Goal: Information Seeking & Learning: Find specific page/section

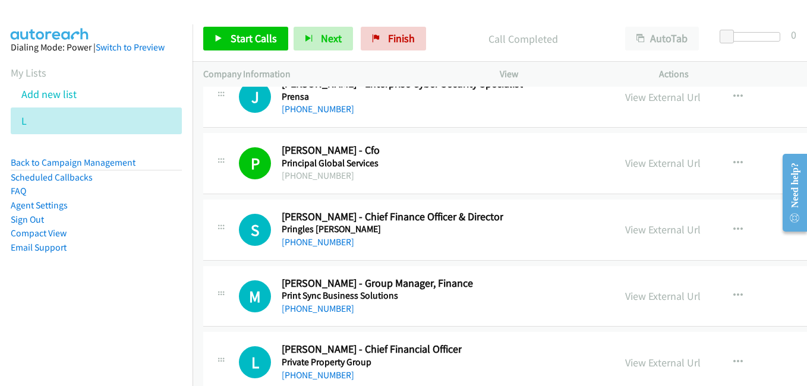
scroll to position [20791, 0]
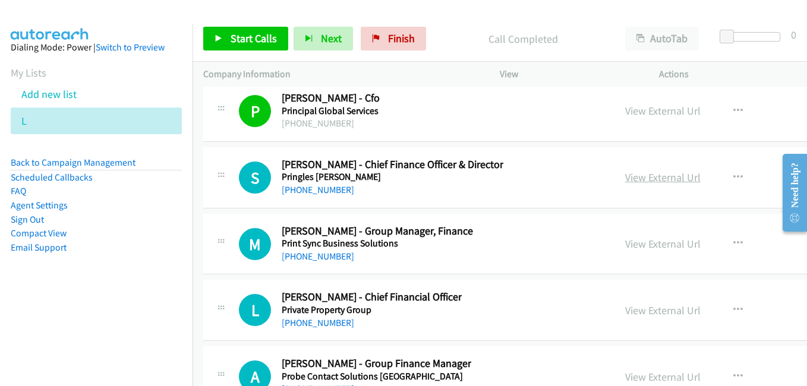
click at [639, 177] on link "View External Url" at bounding box center [662, 177] width 75 height 14
click at [625, 244] on link "View External Url" at bounding box center [662, 244] width 75 height 14
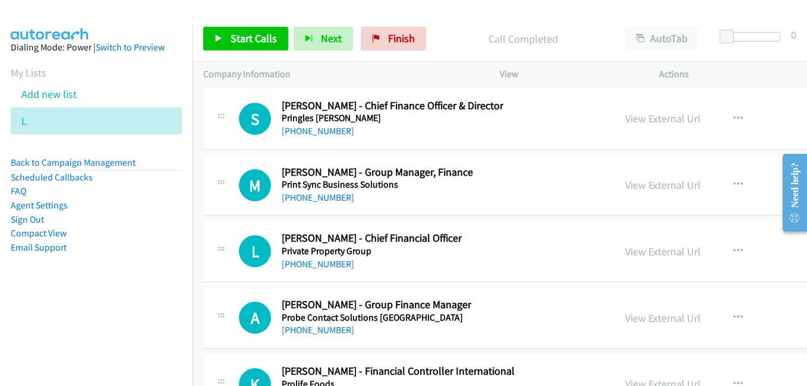
scroll to position [20851, 0]
click at [632, 253] on link "View External Url" at bounding box center [662, 251] width 75 height 14
drag, startPoint x: 643, startPoint y: 324, endPoint x: 583, endPoint y: 305, distance: 62.4
click at [643, 324] on link "View External Url" at bounding box center [662, 318] width 75 height 14
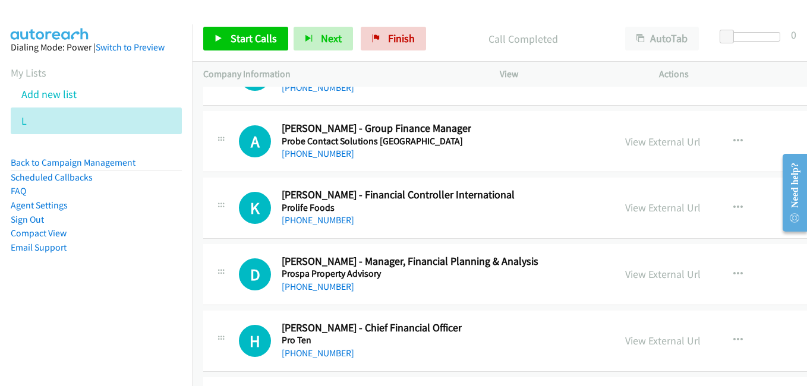
scroll to position [21029, 0]
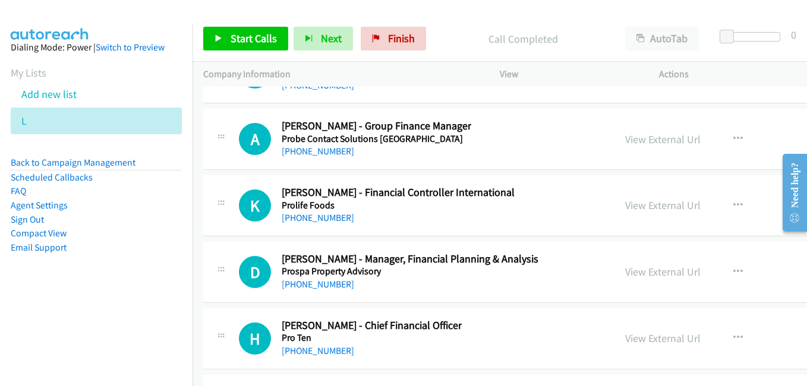
drag, startPoint x: 624, startPoint y: 204, endPoint x: 573, endPoint y: 203, distance: 51.7
click at [625, 204] on link "View External Url" at bounding box center [662, 205] width 75 height 14
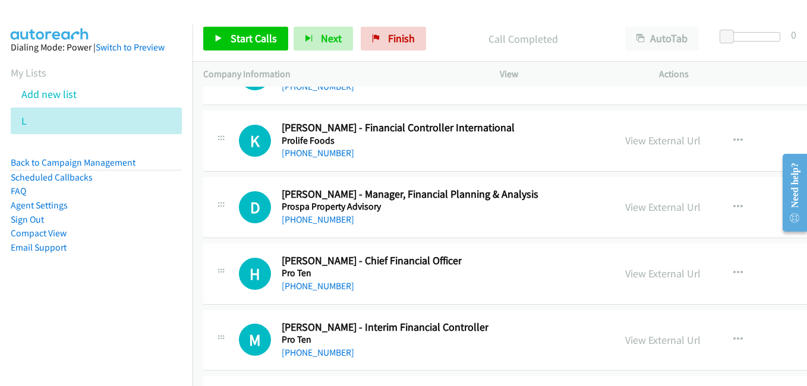
scroll to position [21148, 0]
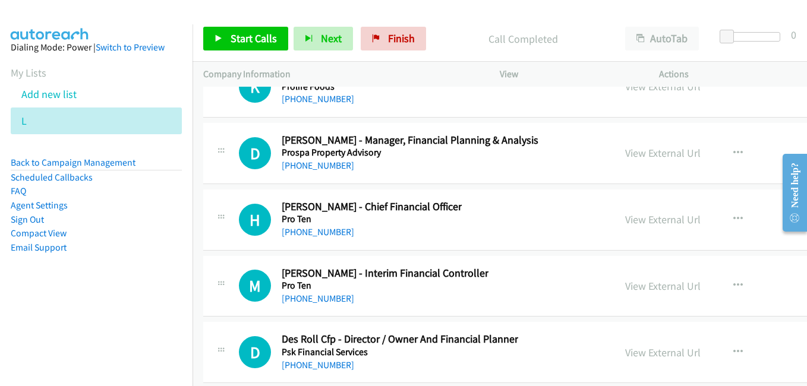
drag, startPoint x: 615, startPoint y: 219, endPoint x: 151, endPoint y: 20, distance: 504.6
click at [625, 219] on link "View External Url" at bounding box center [662, 220] width 75 height 14
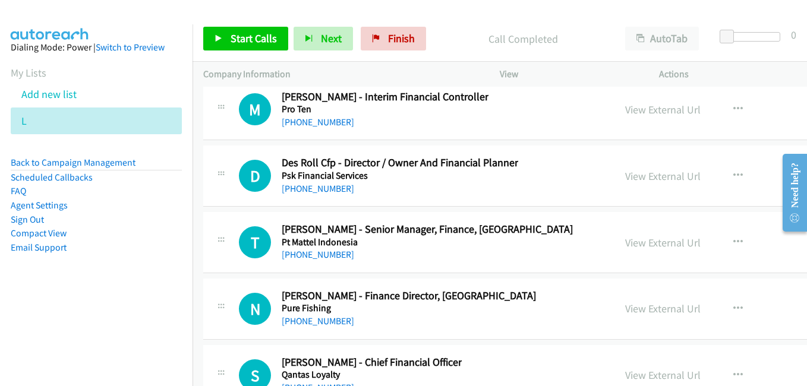
scroll to position [21326, 0]
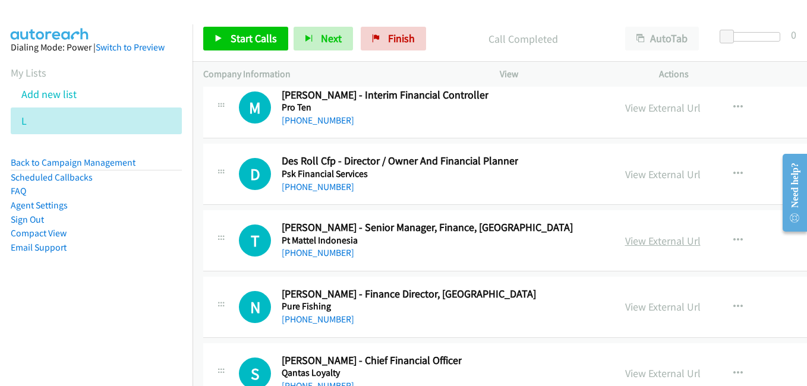
click at [625, 238] on link "View External Url" at bounding box center [662, 241] width 75 height 14
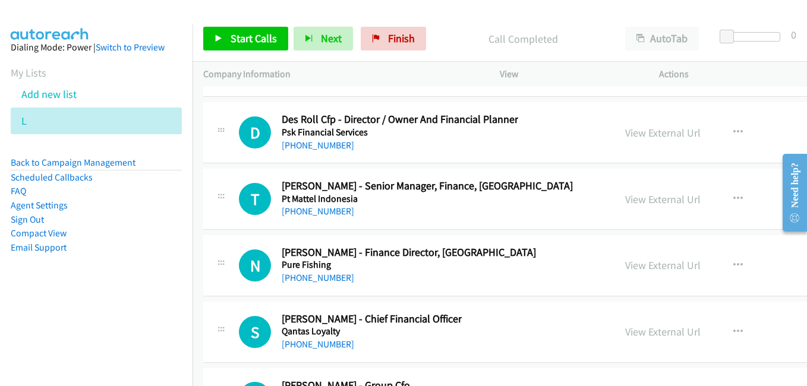
scroll to position [21385, 0]
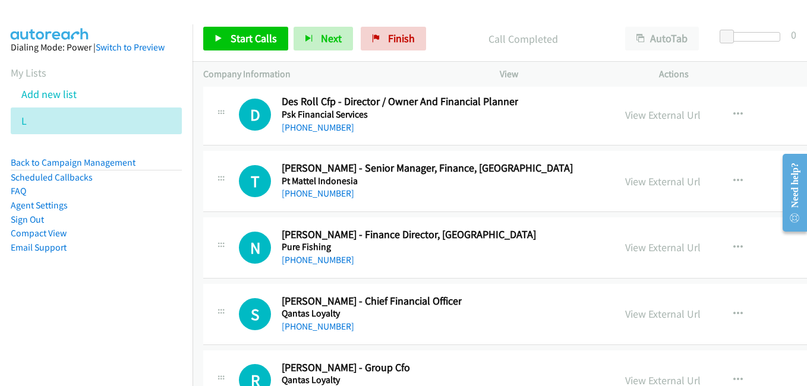
click at [625, 251] on link "View External Url" at bounding box center [662, 248] width 75 height 14
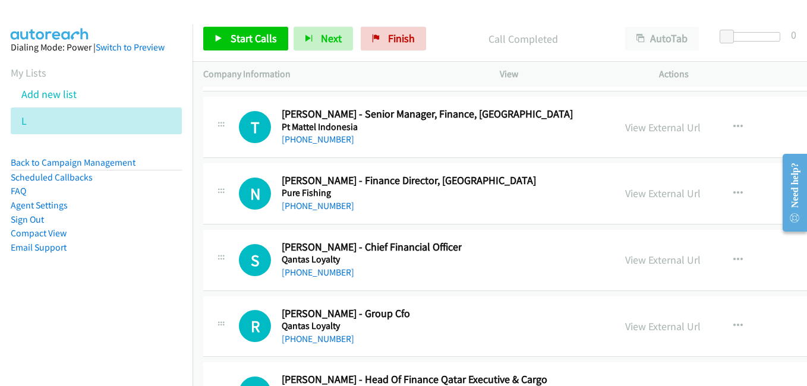
scroll to position [21504, 0]
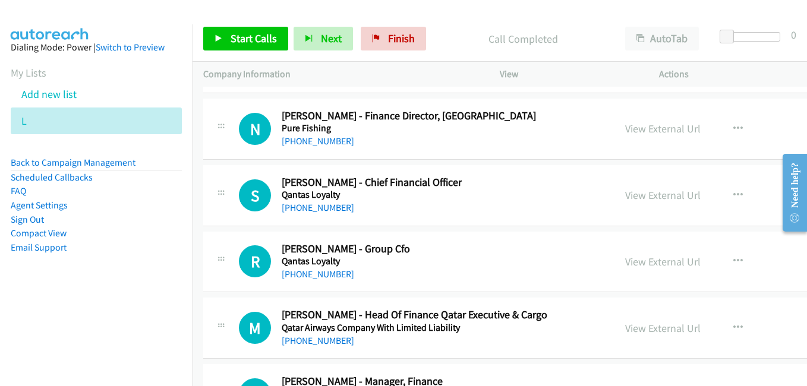
click at [635, 194] on link "View External Url" at bounding box center [662, 195] width 75 height 14
drag, startPoint x: 634, startPoint y: 258, endPoint x: 596, endPoint y: 251, distance: 38.1
click at [634, 258] on link "View External Url" at bounding box center [662, 262] width 75 height 14
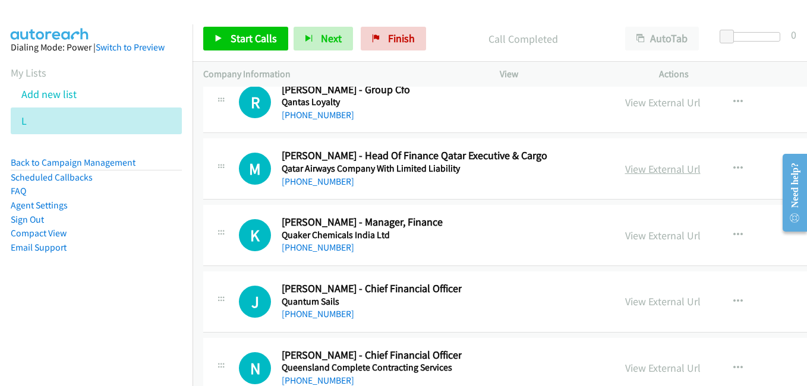
scroll to position [21682, 0]
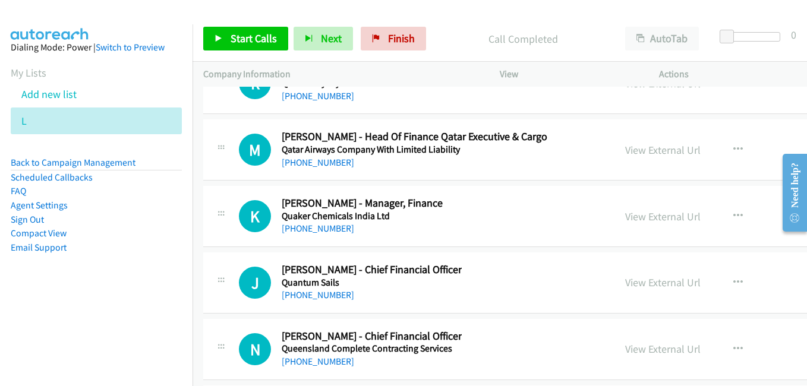
click at [640, 220] on link "View External Url" at bounding box center [662, 217] width 75 height 14
drag, startPoint x: 648, startPoint y: 287, endPoint x: 599, endPoint y: 274, distance: 50.4
click at [648, 287] on link "View External Url" at bounding box center [662, 283] width 75 height 14
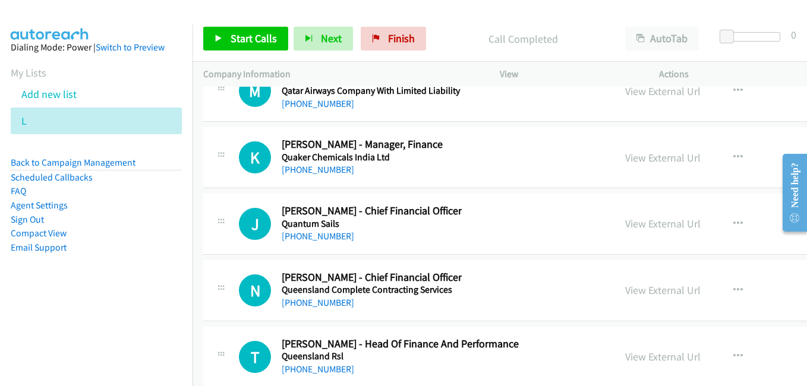
scroll to position [21742, 0]
click at [625, 291] on link "View External Url" at bounding box center [662, 290] width 75 height 14
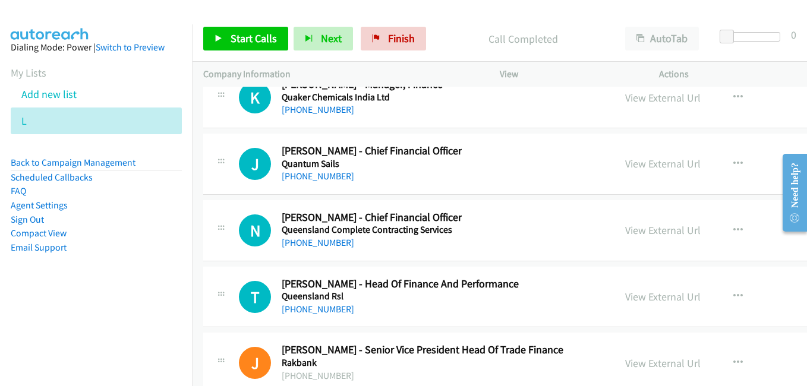
scroll to position [21861, 0]
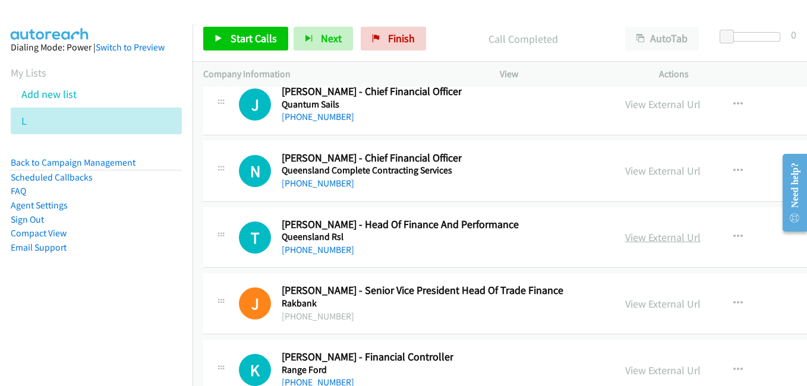
click at [625, 233] on link "View External Url" at bounding box center [662, 237] width 75 height 14
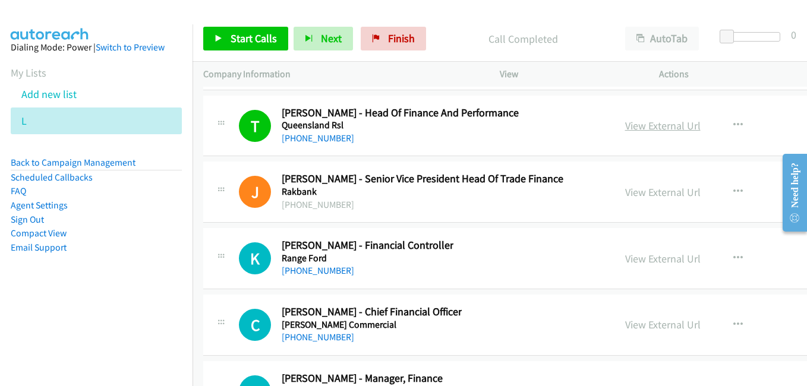
scroll to position [21980, 0]
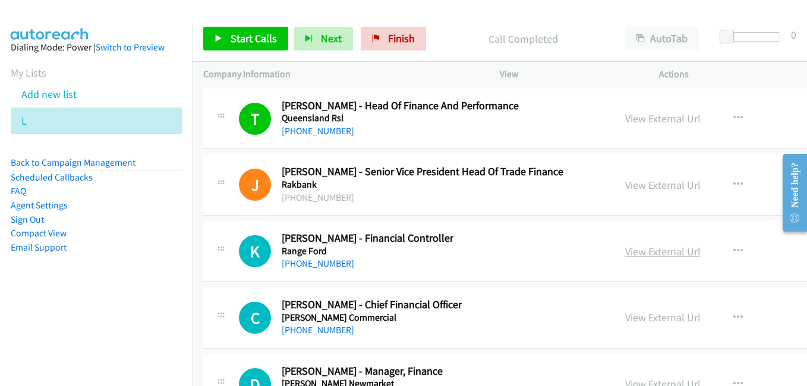
click at [625, 247] on link "View External Url" at bounding box center [662, 252] width 75 height 14
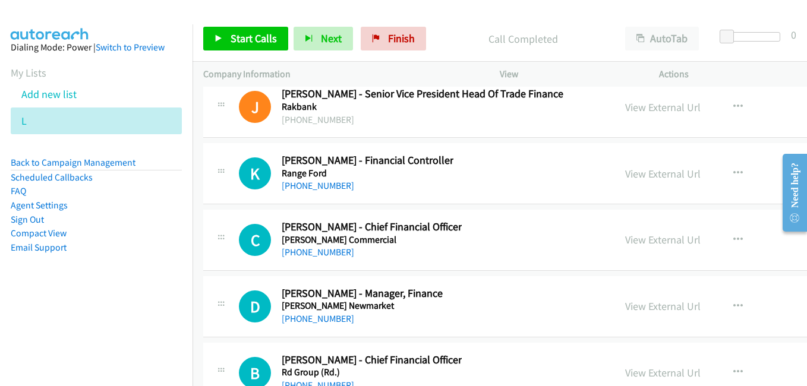
scroll to position [22098, 0]
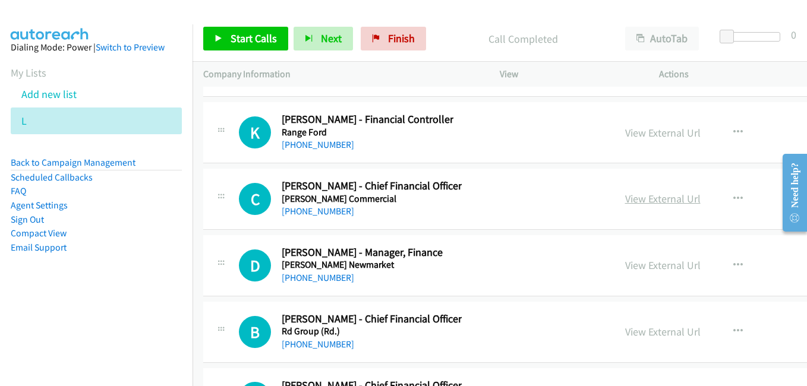
click at [625, 202] on link "View External Url" at bounding box center [662, 199] width 75 height 14
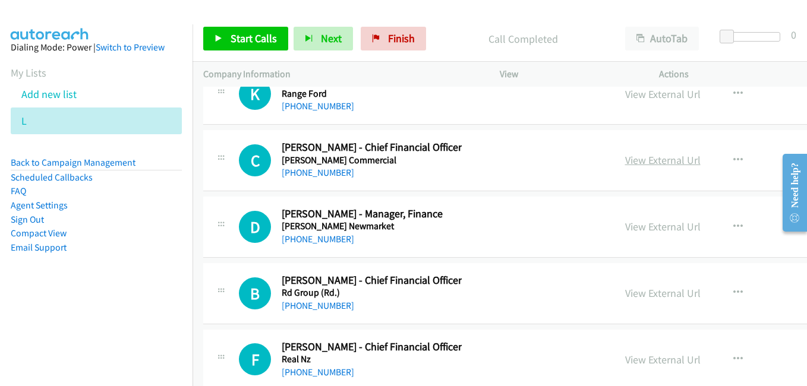
scroll to position [22158, 0]
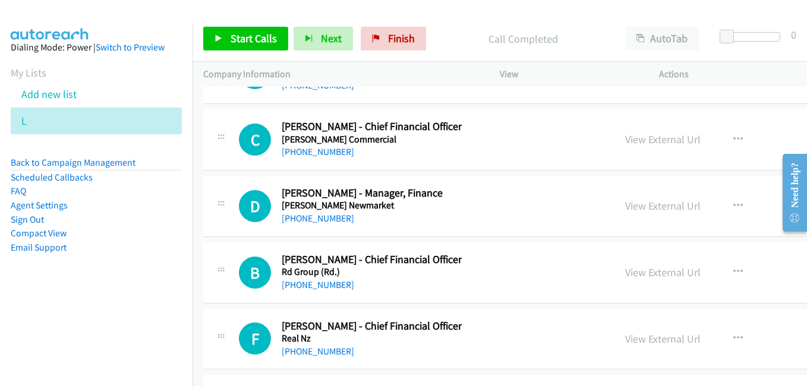
drag, startPoint x: 628, startPoint y: 204, endPoint x: 571, endPoint y: 184, distance: 59.9
click at [628, 204] on link "View External Url" at bounding box center [662, 206] width 75 height 14
click at [625, 271] on link "View External Url" at bounding box center [662, 273] width 75 height 14
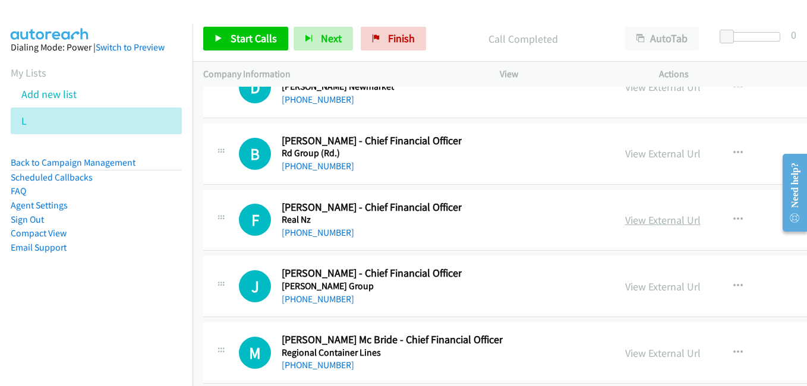
click at [625, 217] on link "View External Url" at bounding box center [662, 220] width 75 height 14
drag, startPoint x: 617, startPoint y: 283, endPoint x: 554, endPoint y: 267, distance: 64.8
click at [625, 283] on link "View External Url" at bounding box center [662, 287] width 75 height 14
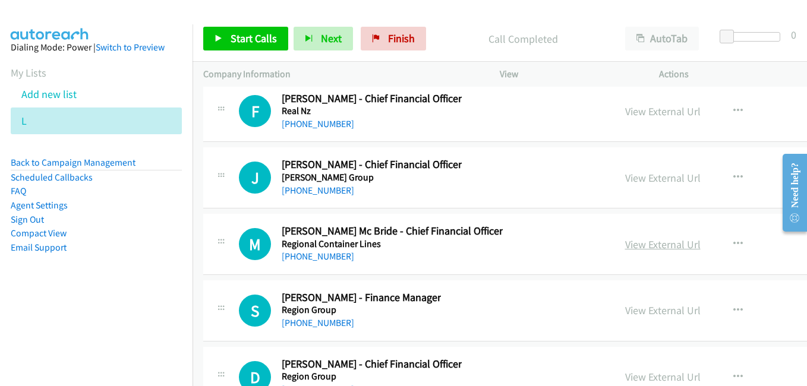
scroll to position [22395, 0]
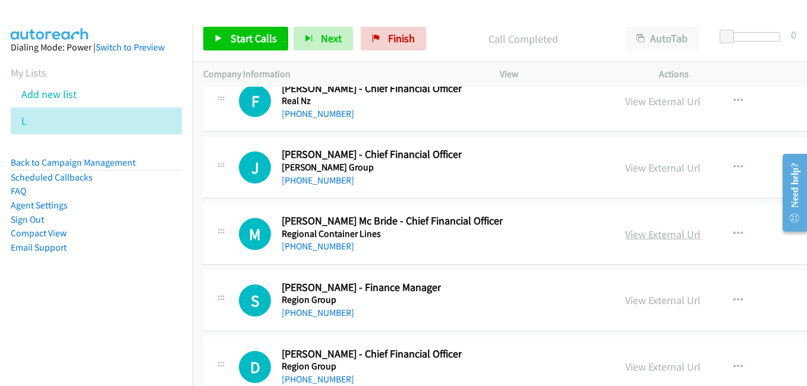
click at [625, 233] on link "View External Url" at bounding box center [662, 235] width 75 height 14
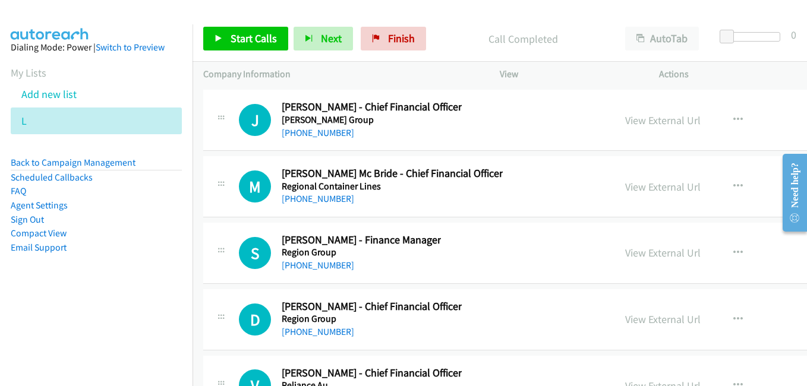
scroll to position [22455, 0]
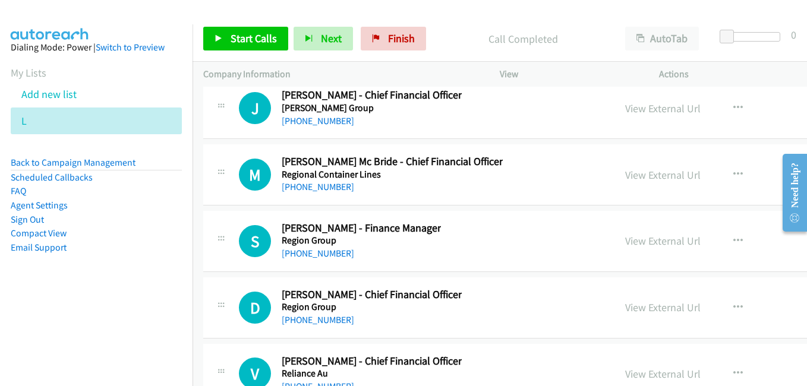
click at [625, 246] on link "View External Url" at bounding box center [662, 241] width 75 height 14
drag, startPoint x: 619, startPoint y: 307, endPoint x: 509, endPoint y: 270, distance: 115.9
click at [625, 307] on link "View External Url" at bounding box center [662, 308] width 75 height 14
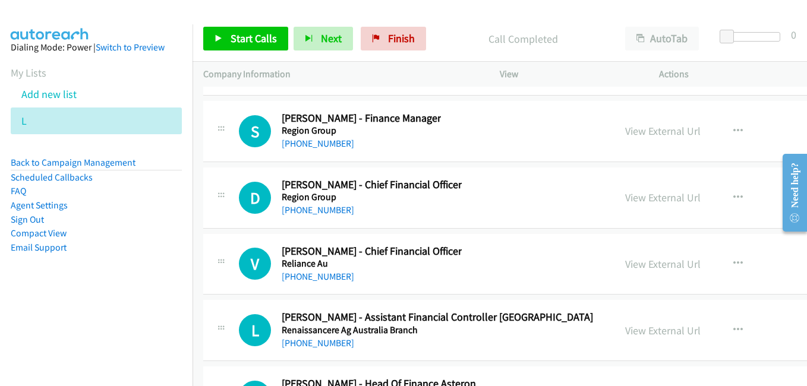
scroll to position [22574, 0]
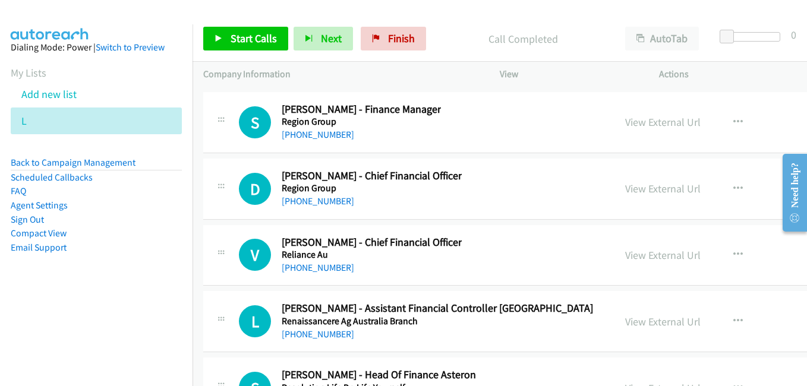
drag, startPoint x: 624, startPoint y: 258, endPoint x: 361, endPoint y: 166, distance: 279.2
click at [625, 258] on link "View External Url" at bounding box center [662, 255] width 75 height 14
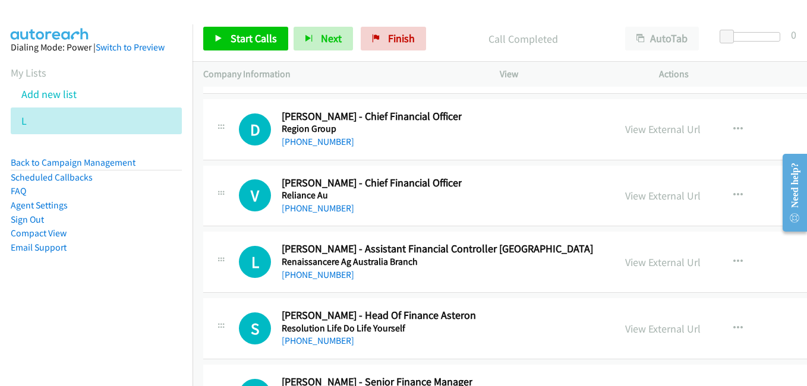
scroll to position [22692, 0]
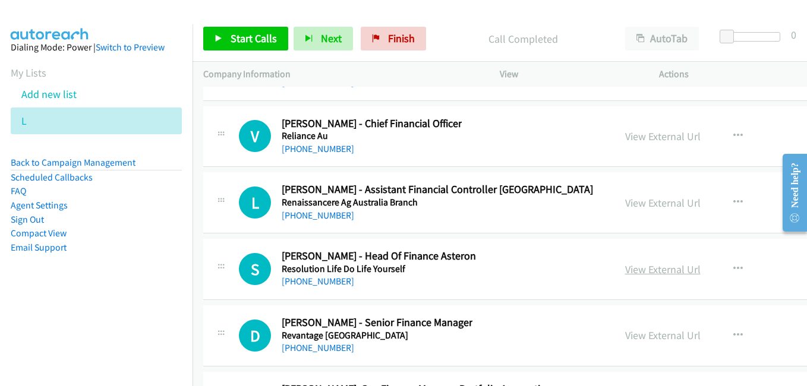
drag, startPoint x: 617, startPoint y: 272, endPoint x: 608, endPoint y: 270, distance: 9.1
click at [625, 272] on link "View External Url" at bounding box center [662, 270] width 75 height 14
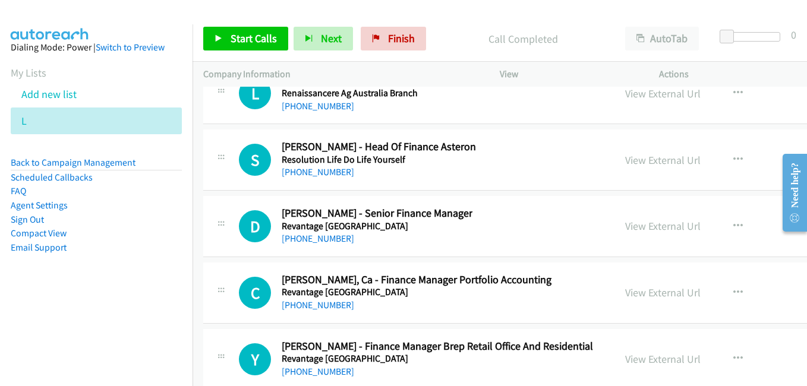
scroll to position [22811, 0]
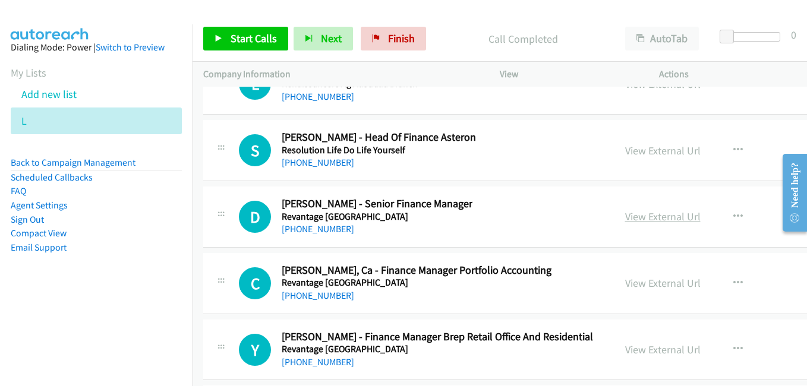
click at [625, 219] on link "View External Url" at bounding box center [662, 217] width 75 height 14
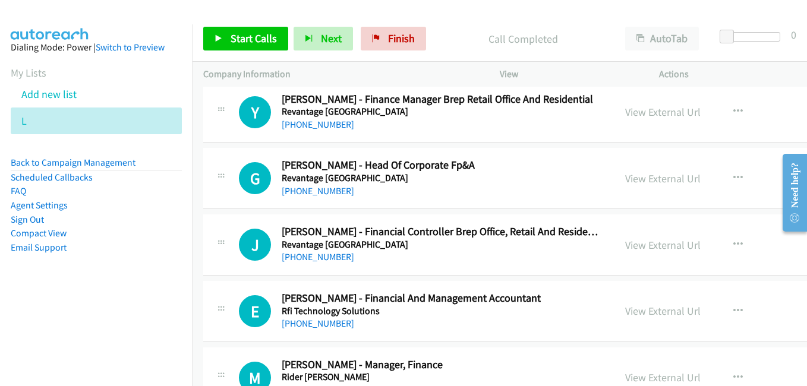
scroll to position [23108, 0]
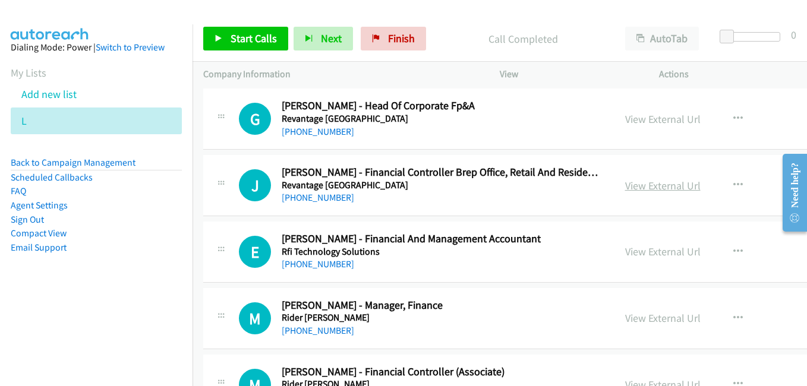
click at [625, 186] on link "View External Url" at bounding box center [662, 186] width 75 height 14
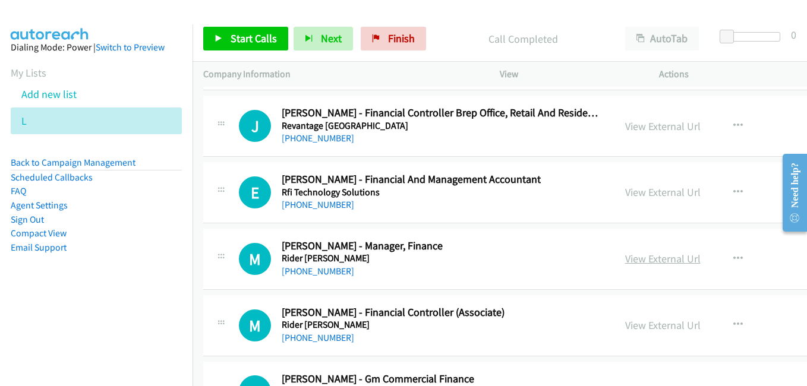
click at [625, 256] on link "View External Url" at bounding box center [662, 259] width 75 height 14
drag, startPoint x: 626, startPoint y: 263, endPoint x: 571, endPoint y: 251, distance: 55.9
click at [626, 263] on link "View External Url" at bounding box center [662, 259] width 75 height 14
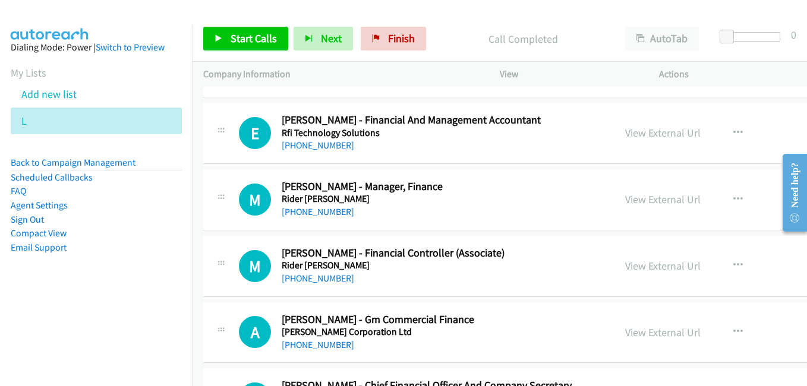
scroll to position [23286, 0]
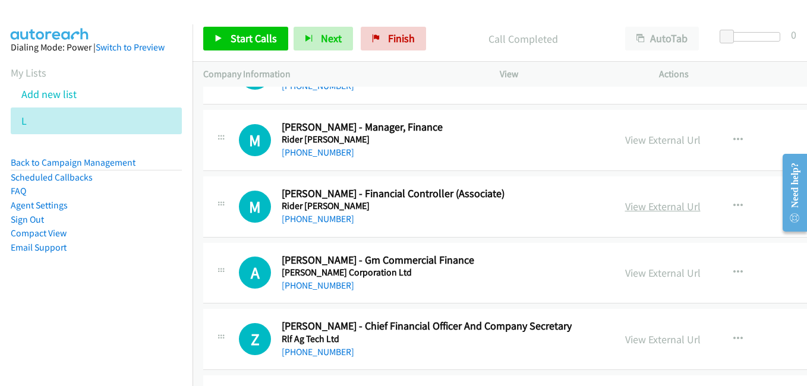
click at [625, 203] on link "View External Url" at bounding box center [662, 207] width 75 height 14
click at [641, 276] on link "View External Url" at bounding box center [662, 273] width 75 height 14
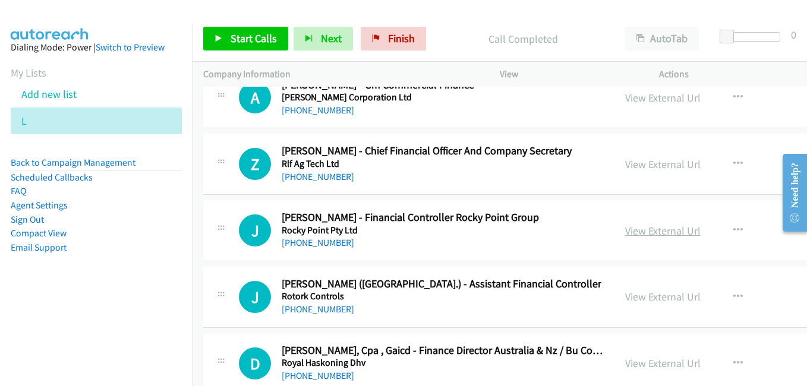
scroll to position [23465, 0]
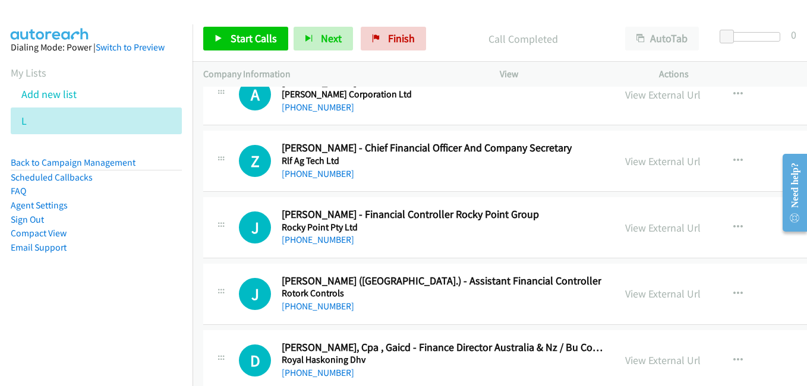
drag, startPoint x: 632, startPoint y: 225, endPoint x: 479, endPoint y: 197, distance: 155.8
click at [632, 225] on link "View External Url" at bounding box center [662, 228] width 75 height 14
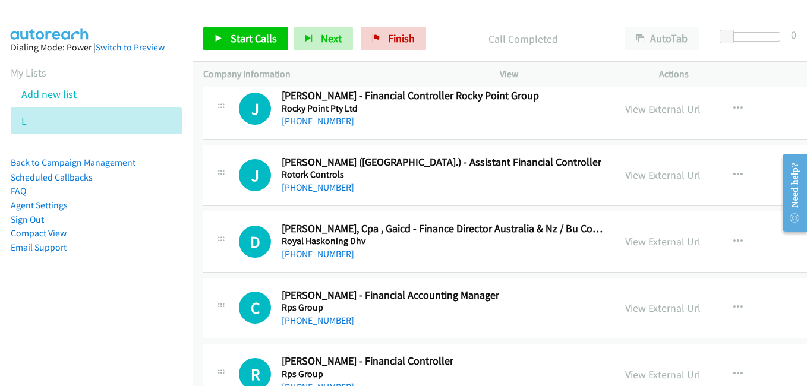
scroll to position [23643, 0]
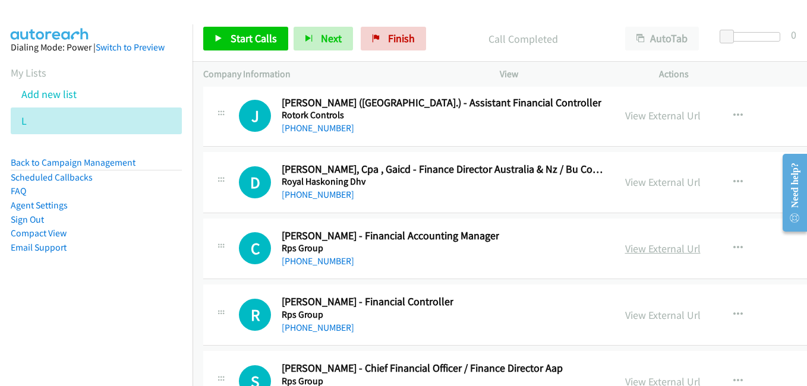
click at [646, 251] on link "View External Url" at bounding box center [662, 249] width 75 height 14
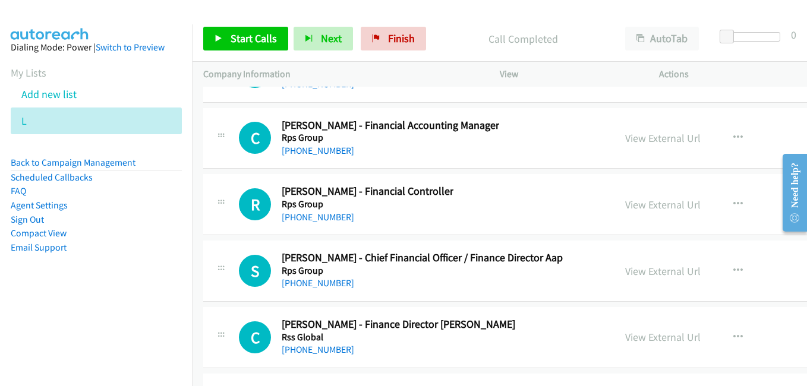
scroll to position [23762, 0]
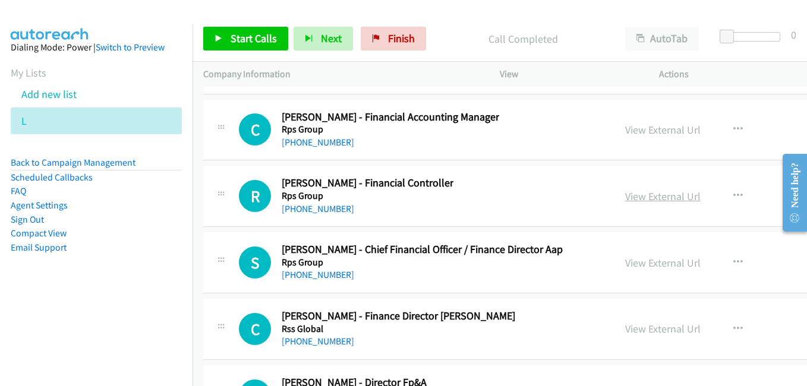
click at [628, 199] on link "View External Url" at bounding box center [662, 196] width 75 height 14
click at [641, 334] on link "View External Url" at bounding box center [662, 329] width 75 height 14
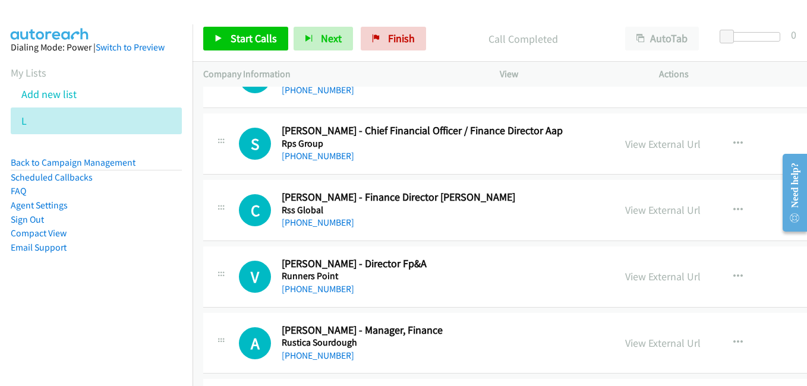
scroll to position [23940, 0]
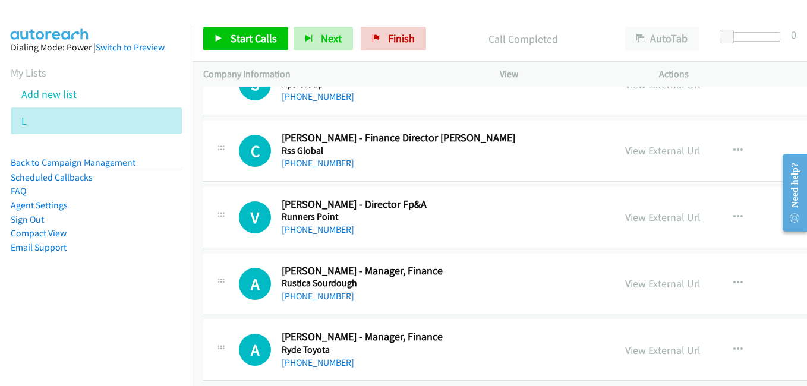
click at [640, 216] on link "View External Url" at bounding box center [662, 217] width 75 height 14
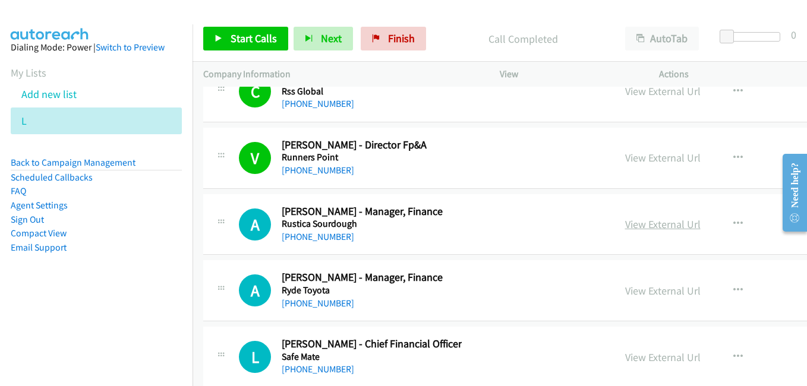
click at [632, 226] on link "View External Url" at bounding box center [662, 224] width 75 height 14
drag, startPoint x: 655, startPoint y: 292, endPoint x: 785, endPoint y: 350, distance: 142.3
click at [655, 292] on link "View External Url" at bounding box center [662, 291] width 75 height 14
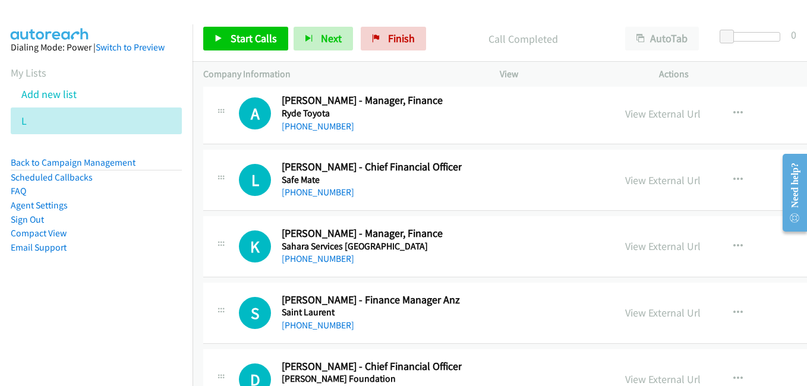
scroll to position [24177, 0]
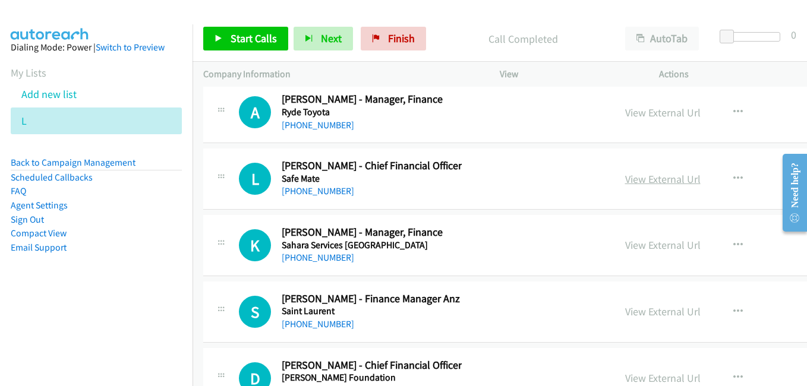
click at [625, 179] on link "View External Url" at bounding box center [662, 179] width 75 height 14
drag, startPoint x: 614, startPoint y: 244, endPoint x: 342, endPoint y: 149, distance: 288.4
click at [625, 244] on link "View External Url" at bounding box center [662, 245] width 75 height 14
click at [639, 315] on link "View External Url" at bounding box center [662, 312] width 75 height 14
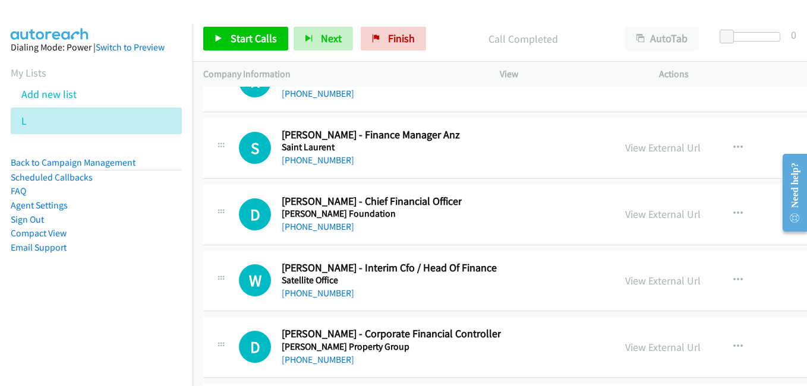
scroll to position [24356, 0]
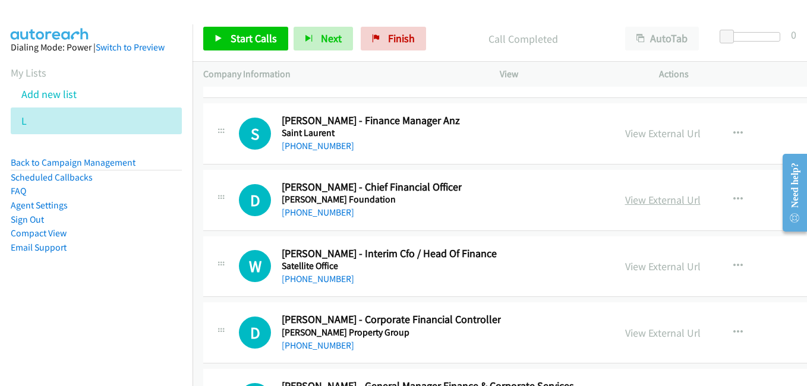
click at [629, 197] on link "View External Url" at bounding box center [662, 200] width 75 height 14
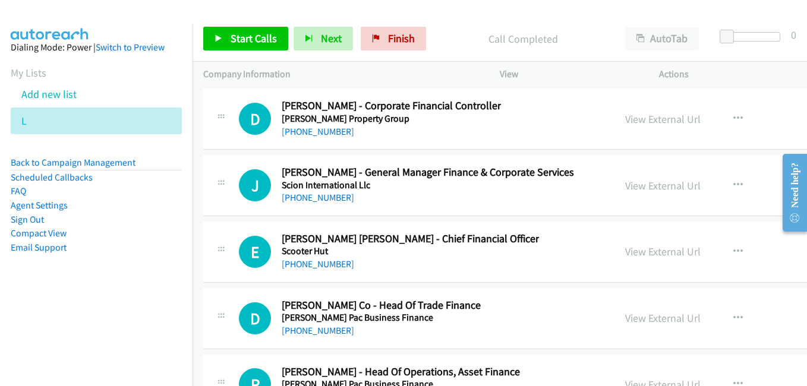
scroll to position [24593, 0]
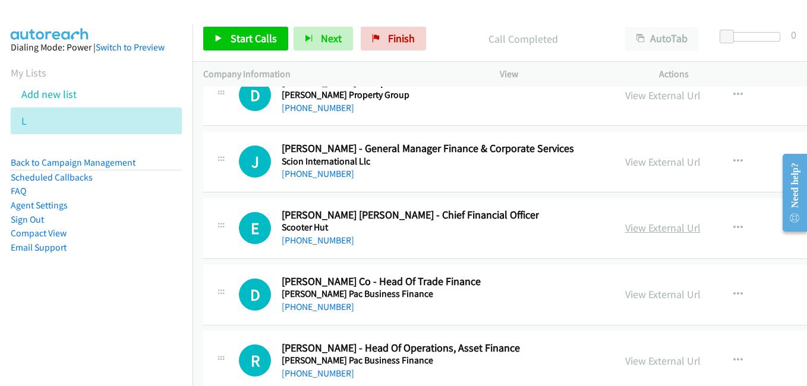
click at [642, 226] on link "View External Url" at bounding box center [662, 228] width 75 height 14
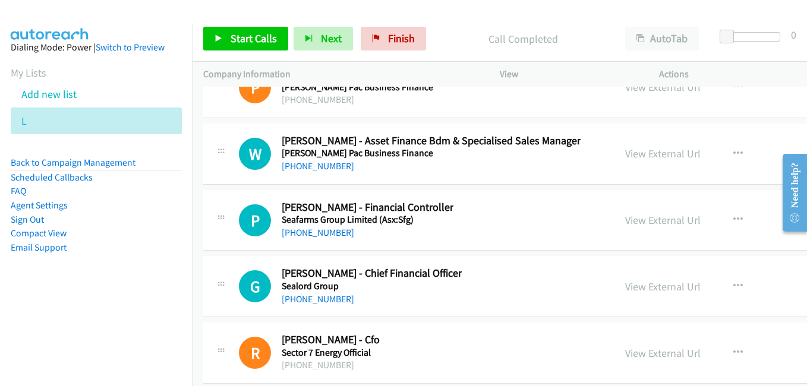
scroll to position [25069, 0]
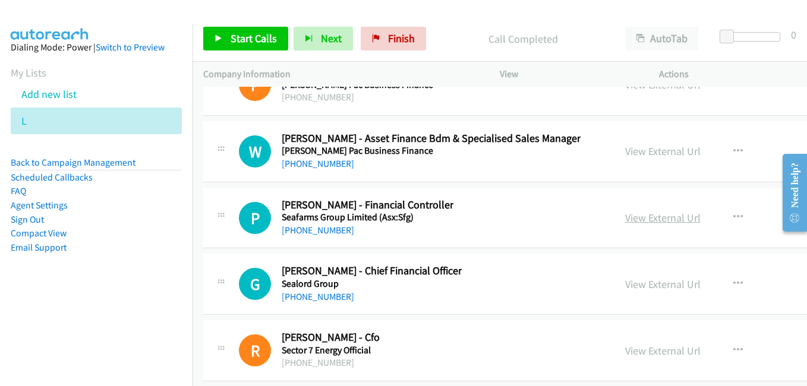
click at [640, 219] on link "View External Url" at bounding box center [662, 218] width 75 height 14
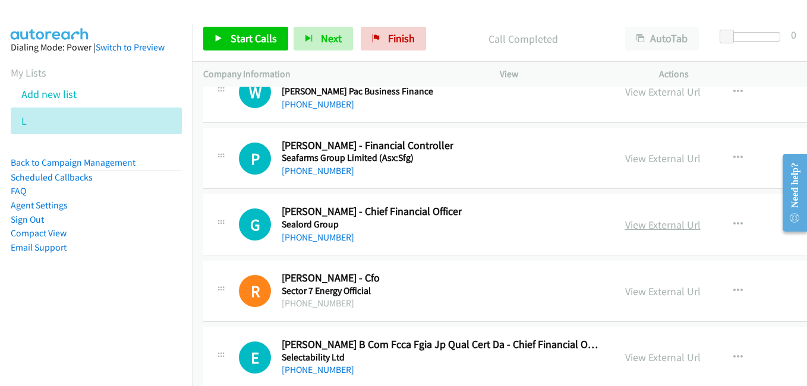
click at [628, 220] on link "View External Url" at bounding box center [662, 225] width 75 height 14
drag, startPoint x: 614, startPoint y: 290, endPoint x: 294, endPoint y: 159, distance: 346.3
click at [625, 290] on link "View External Url" at bounding box center [662, 292] width 75 height 14
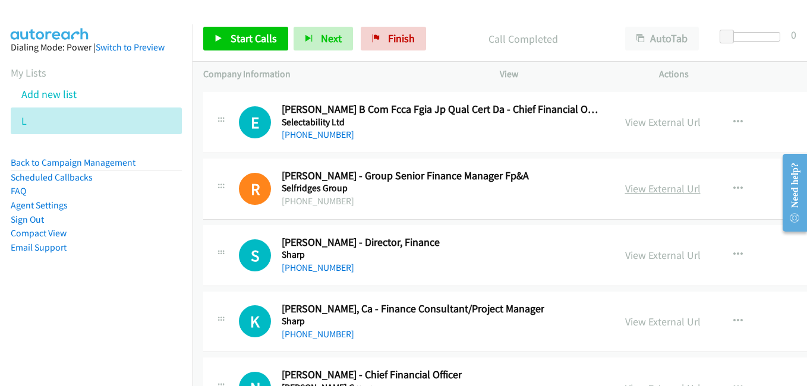
scroll to position [25366, 0]
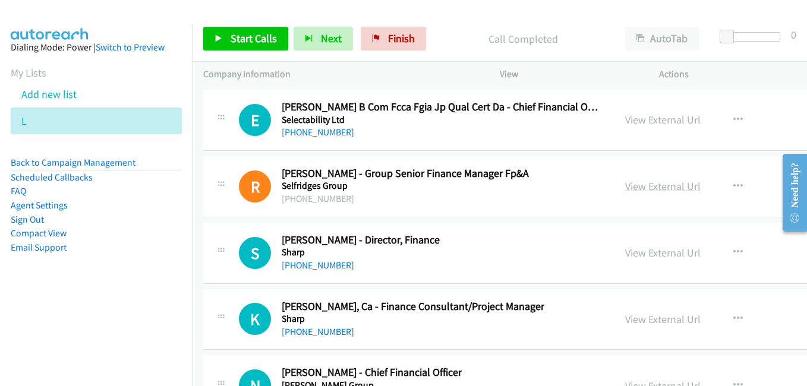
click at [630, 184] on link "View External Url" at bounding box center [662, 186] width 75 height 14
click at [625, 255] on link "View External Url" at bounding box center [662, 253] width 75 height 14
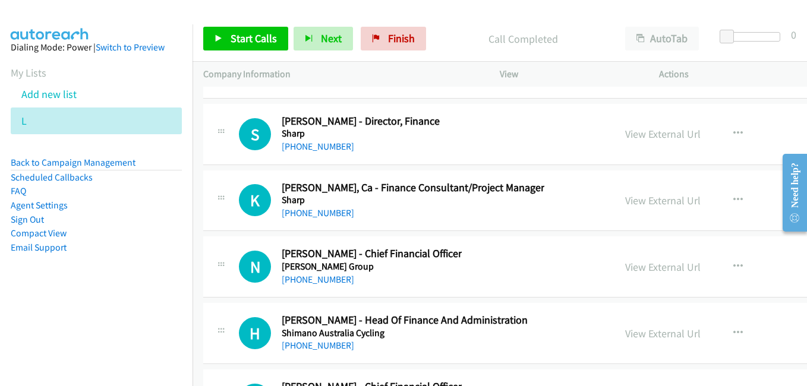
scroll to position [25603, 0]
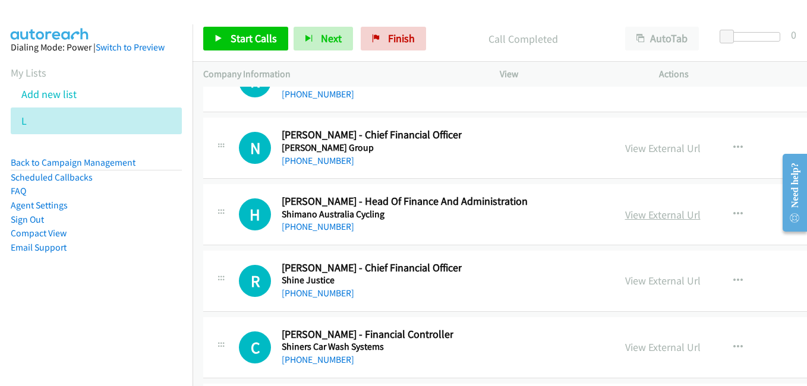
click at [644, 212] on link "View External Url" at bounding box center [662, 215] width 75 height 14
drag, startPoint x: 628, startPoint y: 278, endPoint x: 272, endPoint y: 102, distance: 397.7
click at [628, 278] on link "View External Url" at bounding box center [662, 281] width 75 height 14
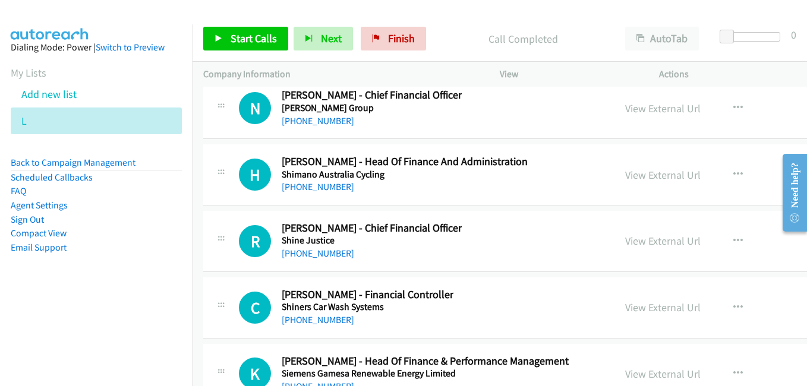
scroll to position [25722, 0]
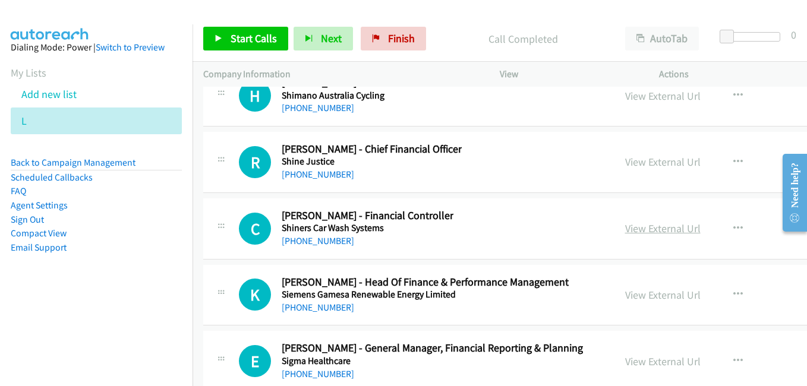
click at [636, 229] on link "View External Url" at bounding box center [662, 229] width 75 height 14
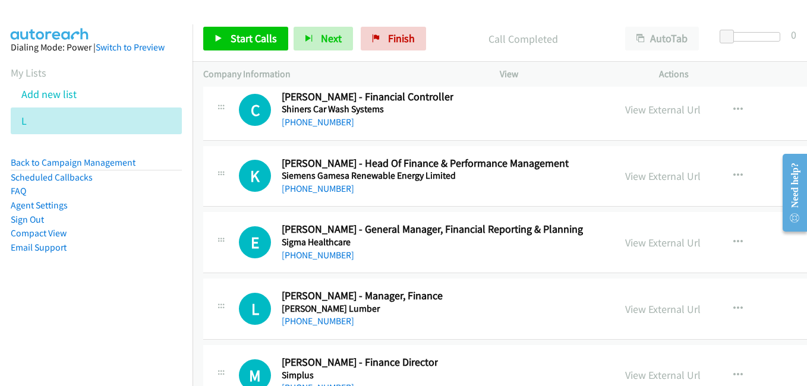
scroll to position [25900, 0]
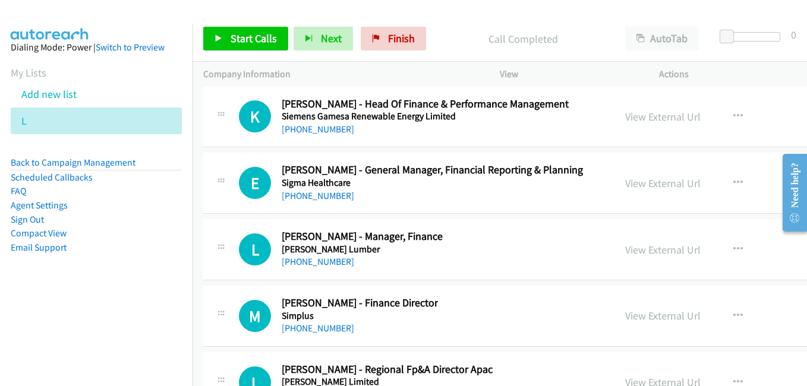
click at [634, 249] on link "View External Url" at bounding box center [662, 250] width 75 height 14
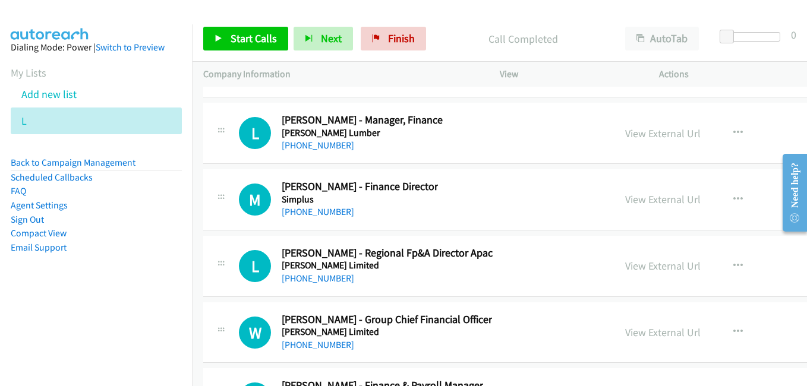
scroll to position [26019, 0]
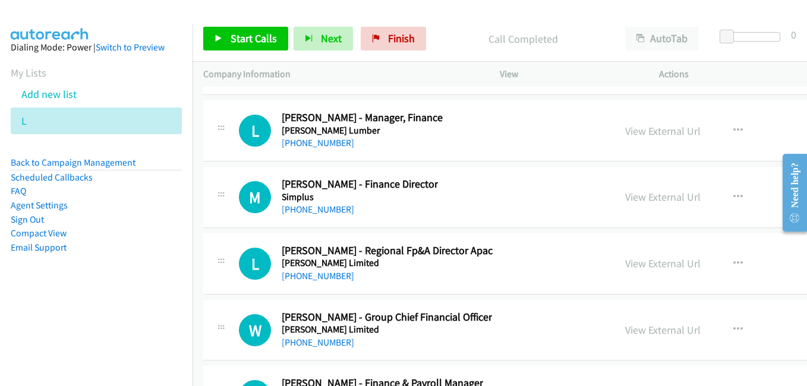
drag, startPoint x: 629, startPoint y: 190, endPoint x: 149, endPoint y: 12, distance: 512.4
click at [629, 190] on link "View External Url" at bounding box center [662, 197] width 75 height 14
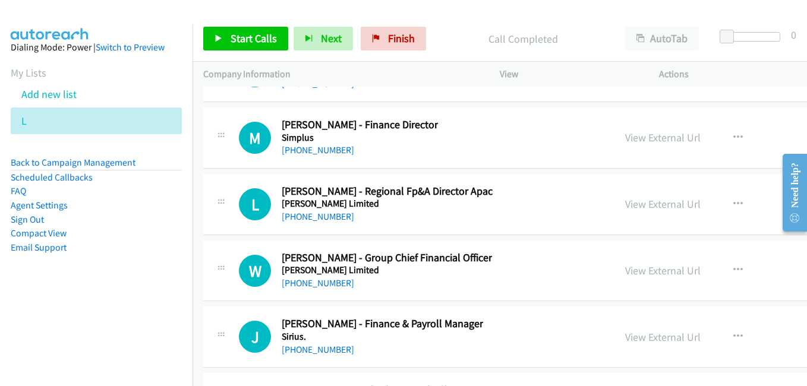
scroll to position [26138, 0]
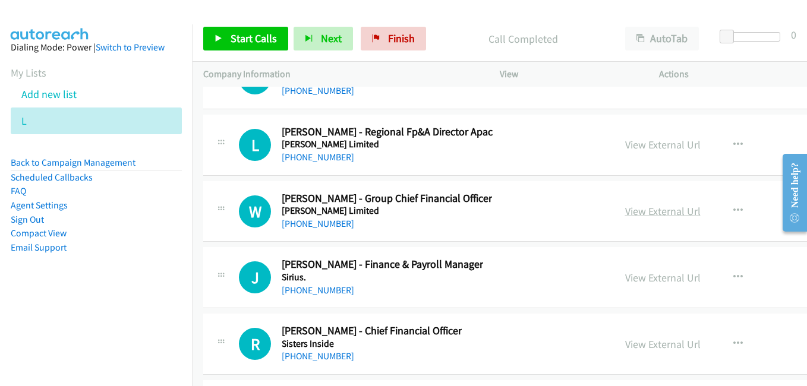
click at [630, 209] on link "View External Url" at bounding box center [662, 211] width 75 height 14
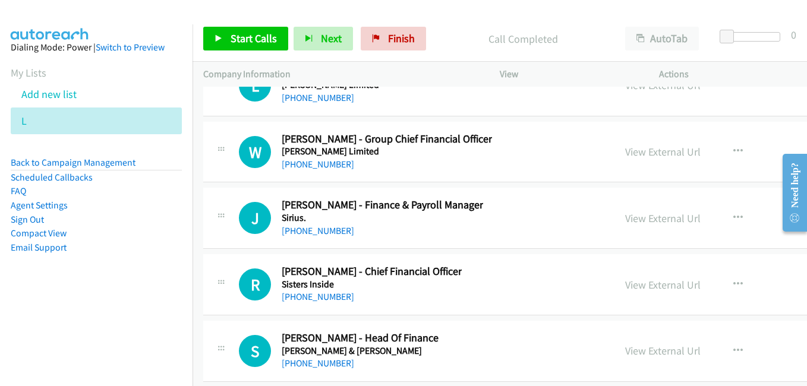
drag, startPoint x: 630, startPoint y: 285, endPoint x: 535, endPoint y: 258, distance: 99.3
click at [630, 285] on link "View External Url" at bounding box center [662, 285] width 75 height 14
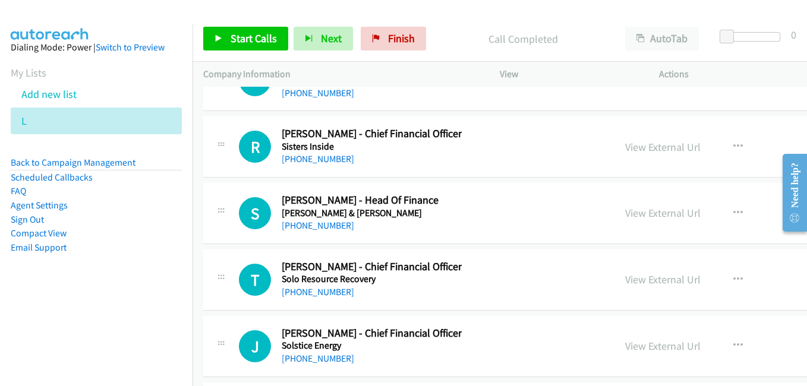
scroll to position [26375, 0]
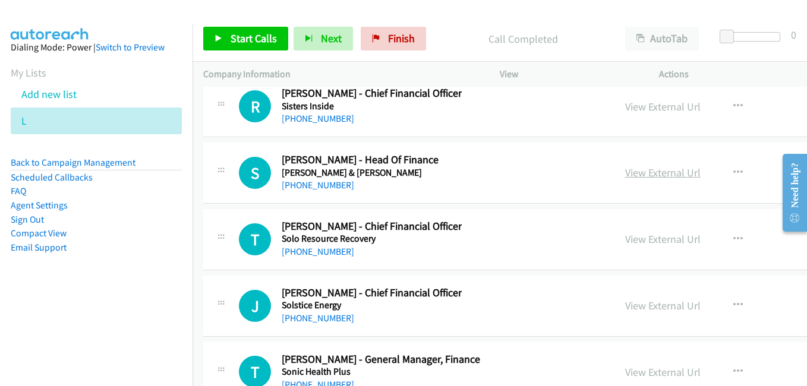
click at [636, 173] on link "View External Url" at bounding box center [662, 173] width 75 height 14
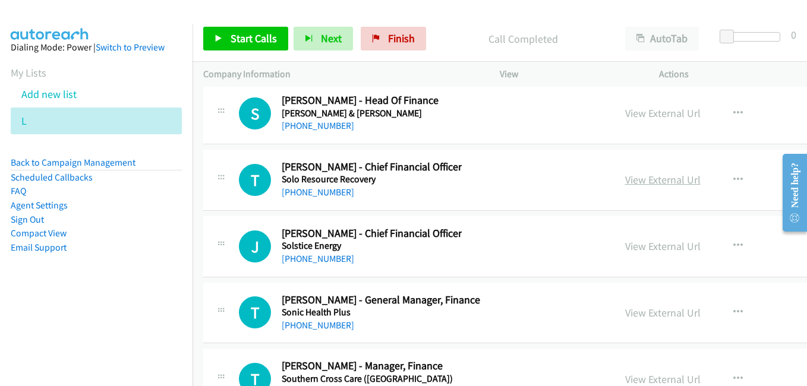
drag, startPoint x: 618, startPoint y: 182, endPoint x: 592, endPoint y: 182, distance: 26.1
click at [625, 182] on link "View External Url" at bounding box center [662, 180] width 75 height 14
